Goal: Task Accomplishment & Management: Complete application form

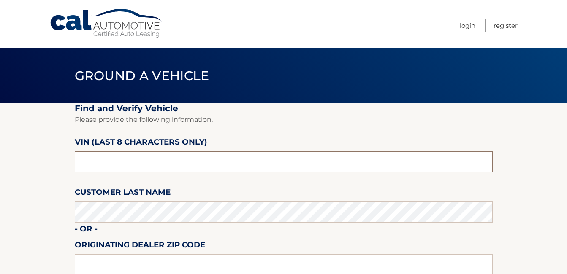
click at [164, 161] on input "text" at bounding box center [284, 161] width 418 height 21
type input "n*******"
type input "NT188530"
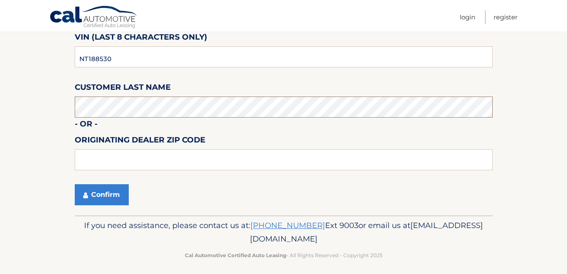
scroll to position [111, 0]
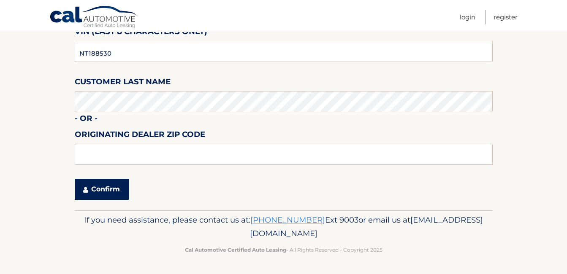
click at [108, 189] on button "Confirm" at bounding box center [102, 189] width 54 height 21
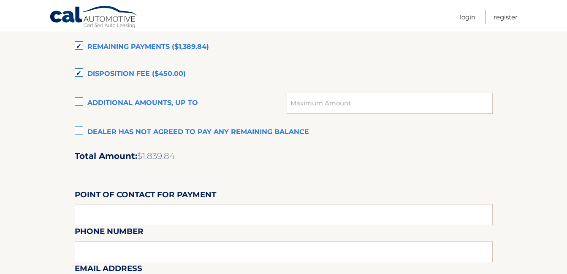
scroll to position [619, 0]
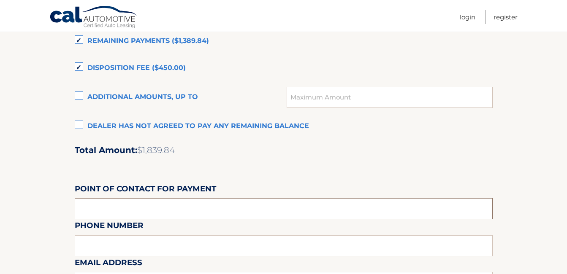
click at [176, 204] on input "text" at bounding box center [284, 208] width 418 height 21
type input "FABIO MOREIRA"
type input "MIAMI LAKES AUTOMALL"
type input "16600 NW 57th ave"
type input "MIAMI LAKES"
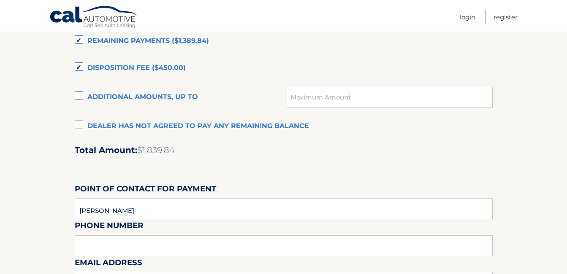
type input "FL"
type input "33014"
type input "MIAMI LAKES AUTOMALL"
type input "3054554922"
type input "FABIO.MOREIRA@MIAMILAKESAUTOMALL.COM"
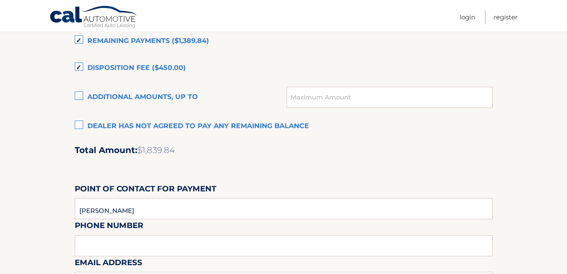
type input "FABIO MOREIRA"
type input "3054554922"
type input "FABIO.MOREIRA@MIAMILAKESAUTOMALL.COM"
type input "KEYS @ CHEVROLET SHOWROOM FABIO"
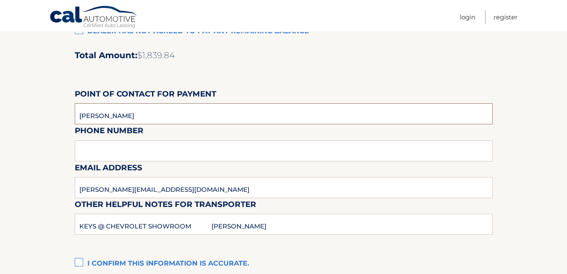
scroll to position [731, 0]
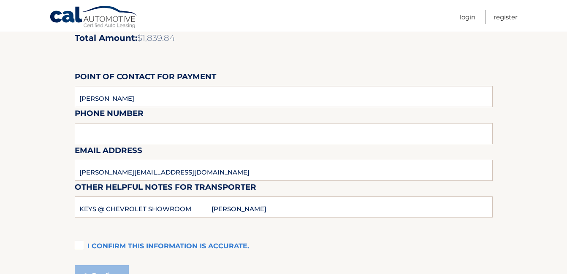
click at [151, 132] on div "Email Address FABIO.MOREIRA@MIAMILAKESAUTOMALL.COM" at bounding box center [284, 125] width 418 height 37
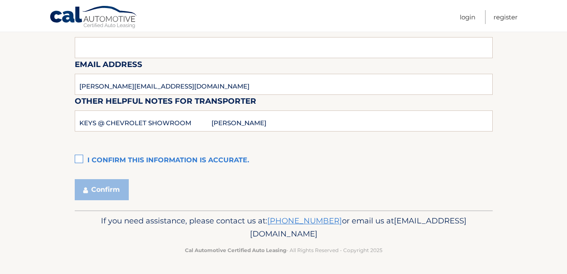
scroll to position [818, 0]
click at [79, 157] on label "I confirm this information is accurate." at bounding box center [284, 160] width 418 height 17
click at [0, 0] on input "I confirm this information is accurate." at bounding box center [0, 0] width 0 height 0
click at [113, 191] on button "Confirm" at bounding box center [102, 189] width 54 height 21
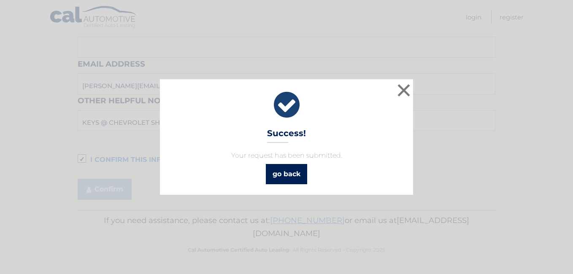
click at [298, 173] on link "go back" at bounding box center [286, 174] width 41 height 20
